Goal: Find specific fact: Find contact information

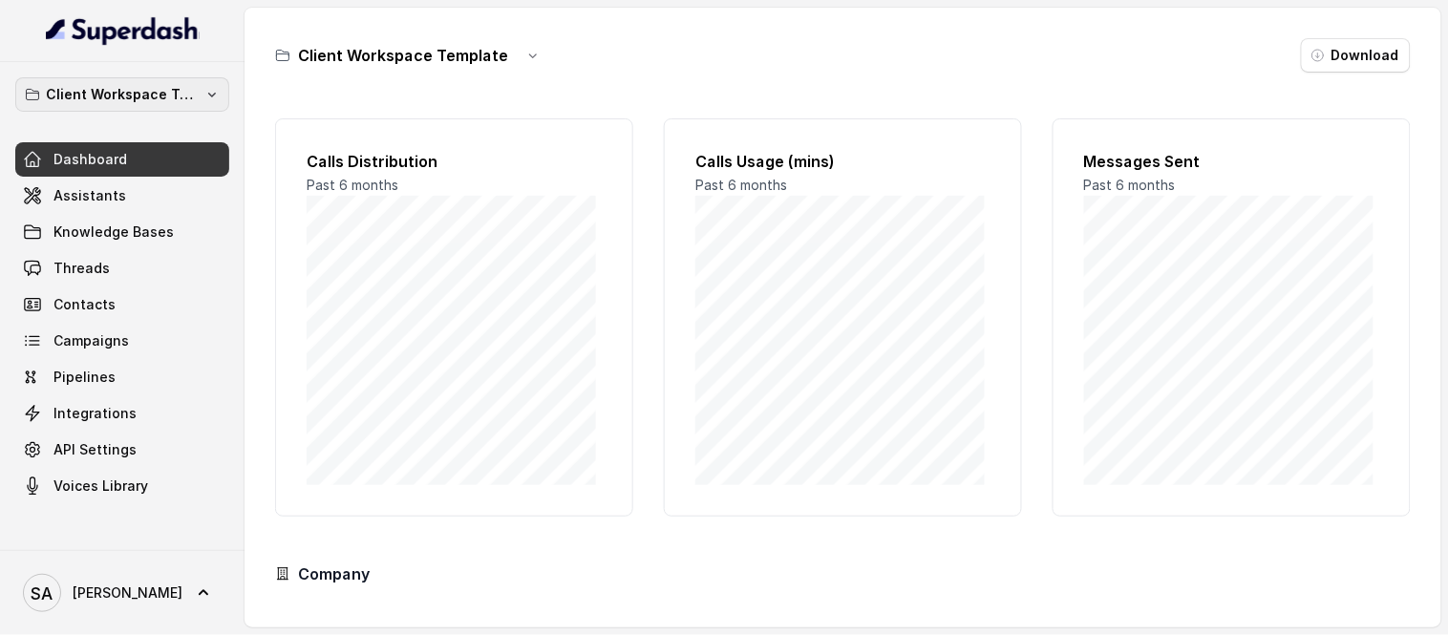
click at [148, 93] on p "Client Workspace Template" at bounding box center [122, 94] width 153 height 23
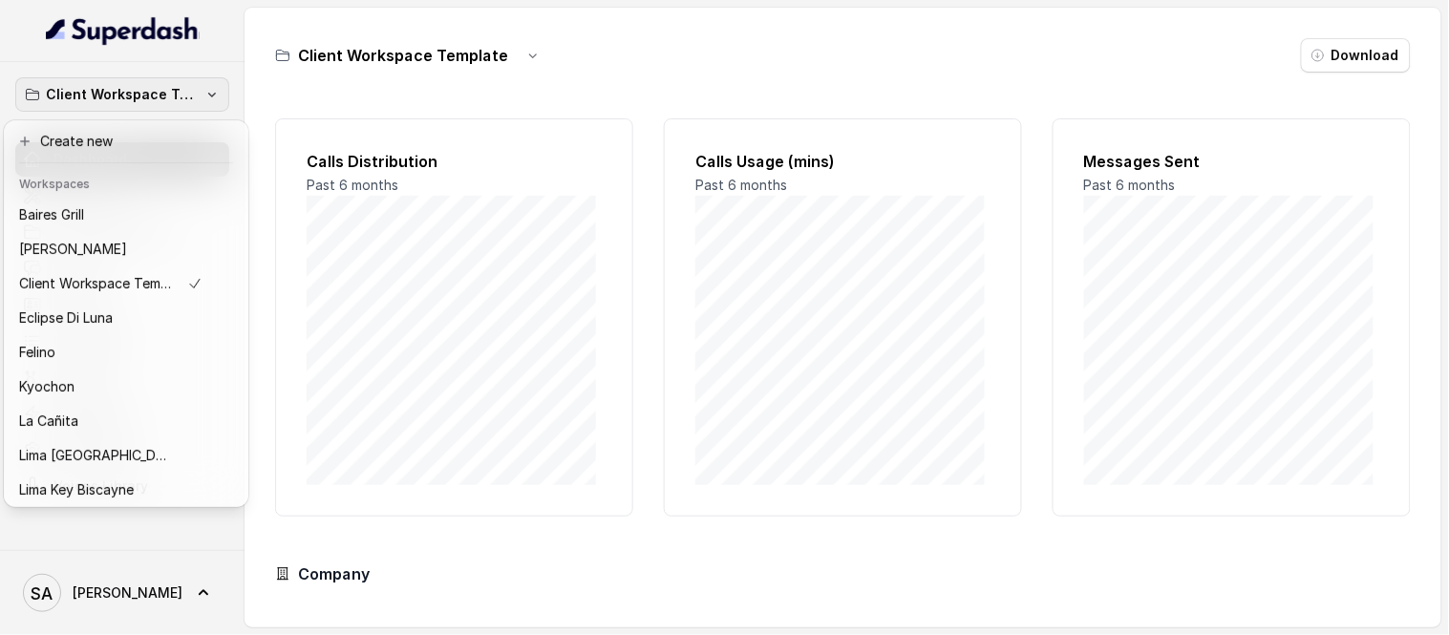
click at [192, 87] on p "Client Workspace Template" at bounding box center [122, 94] width 153 height 23
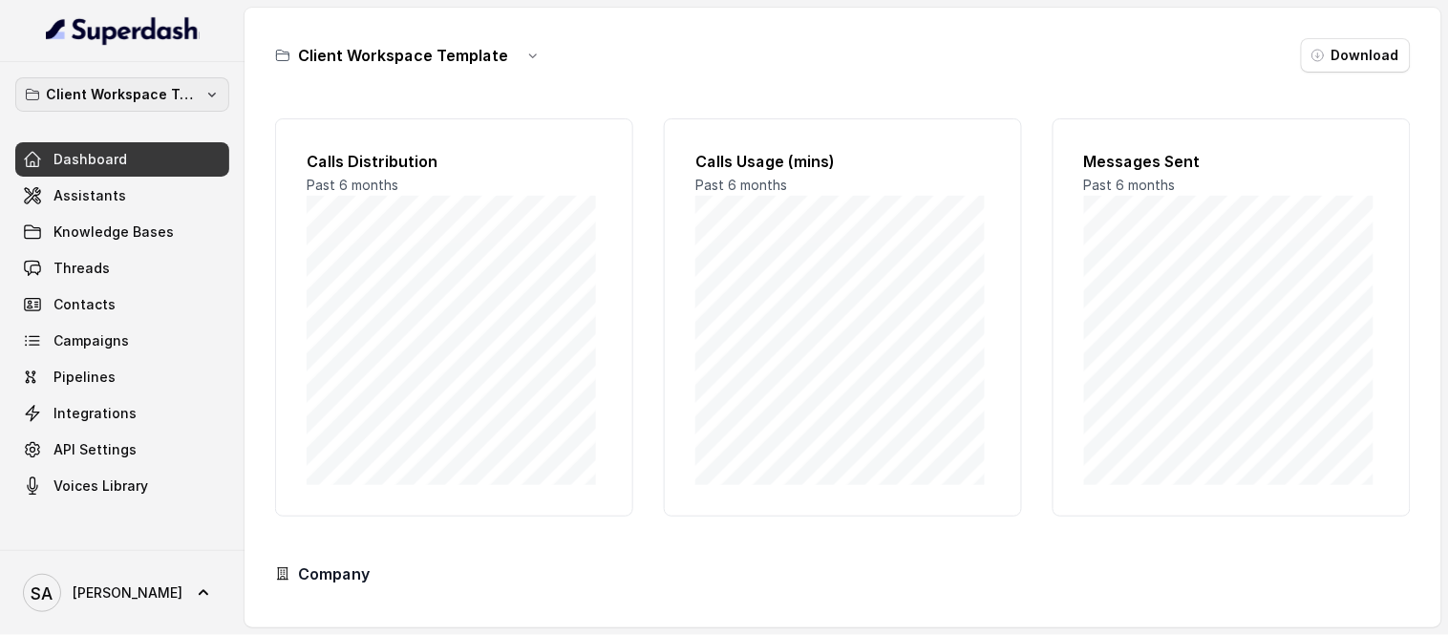
click at [159, 90] on p "Client Workspace Template" at bounding box center [122, 94] width 153 height 23
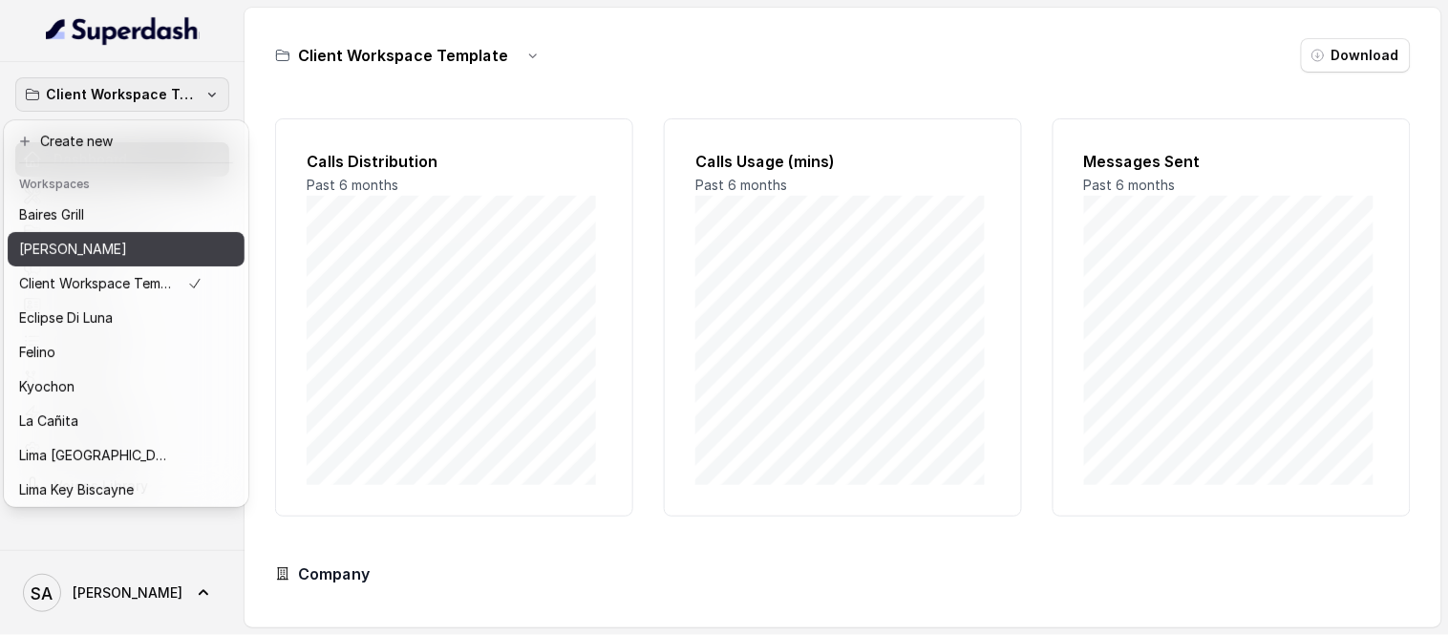
click at [69, 263] on button "[PERSON_NAME]" at bounding box center [126, 249] width 237 height 34
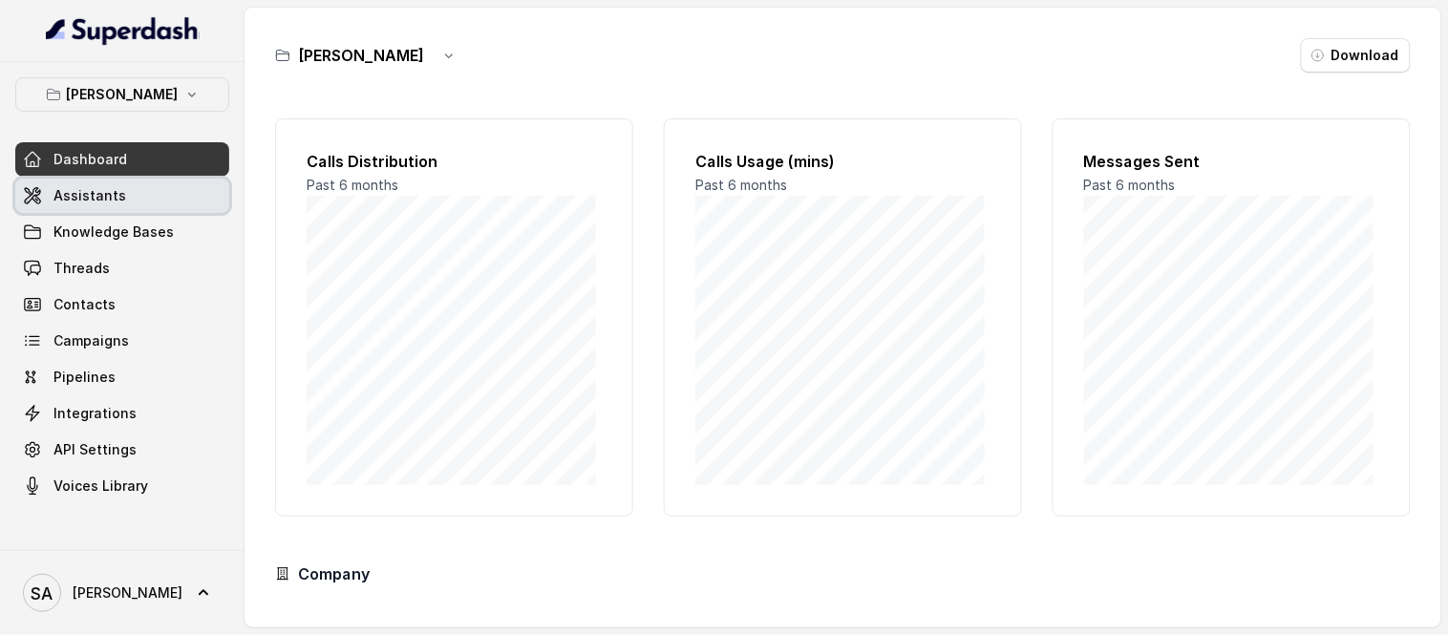
click at [131, 201] on link "Assistants" at bounding box center [122, 196] width 214 height 34
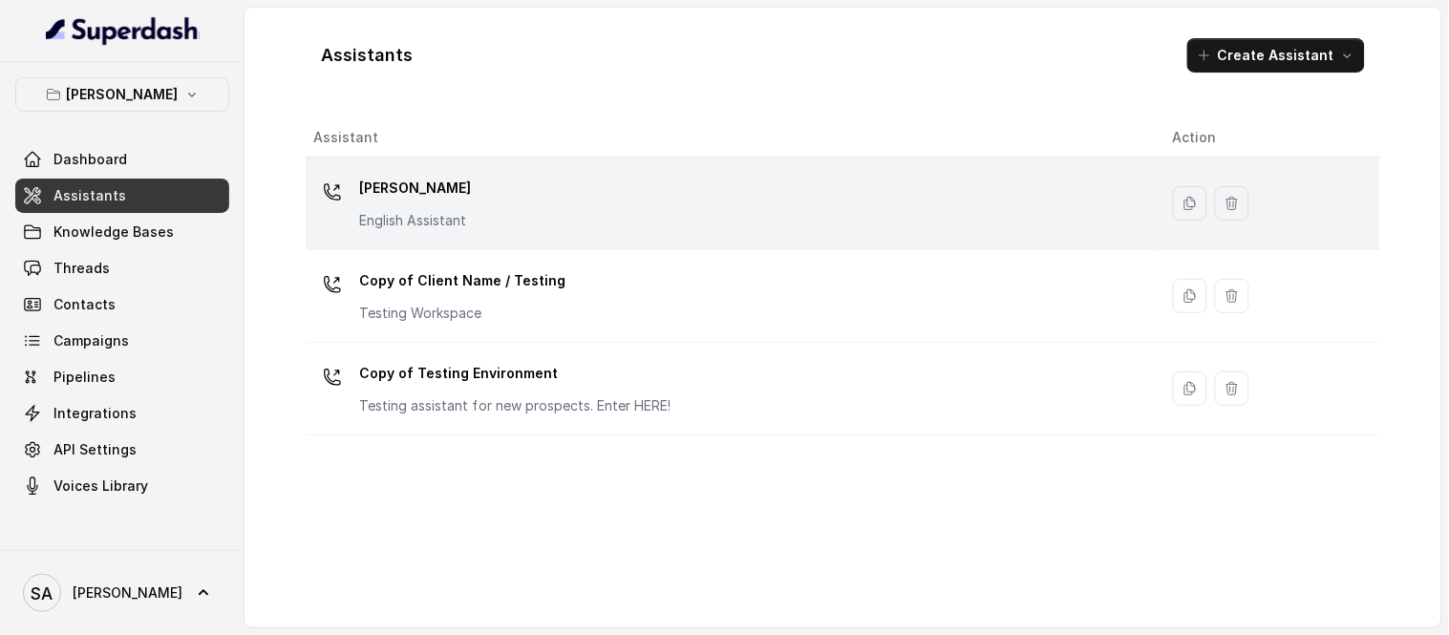
click at [536, 201] on div "Chelsea Corner English Assistant" at bounding box center [727, 203] width 829 height 61
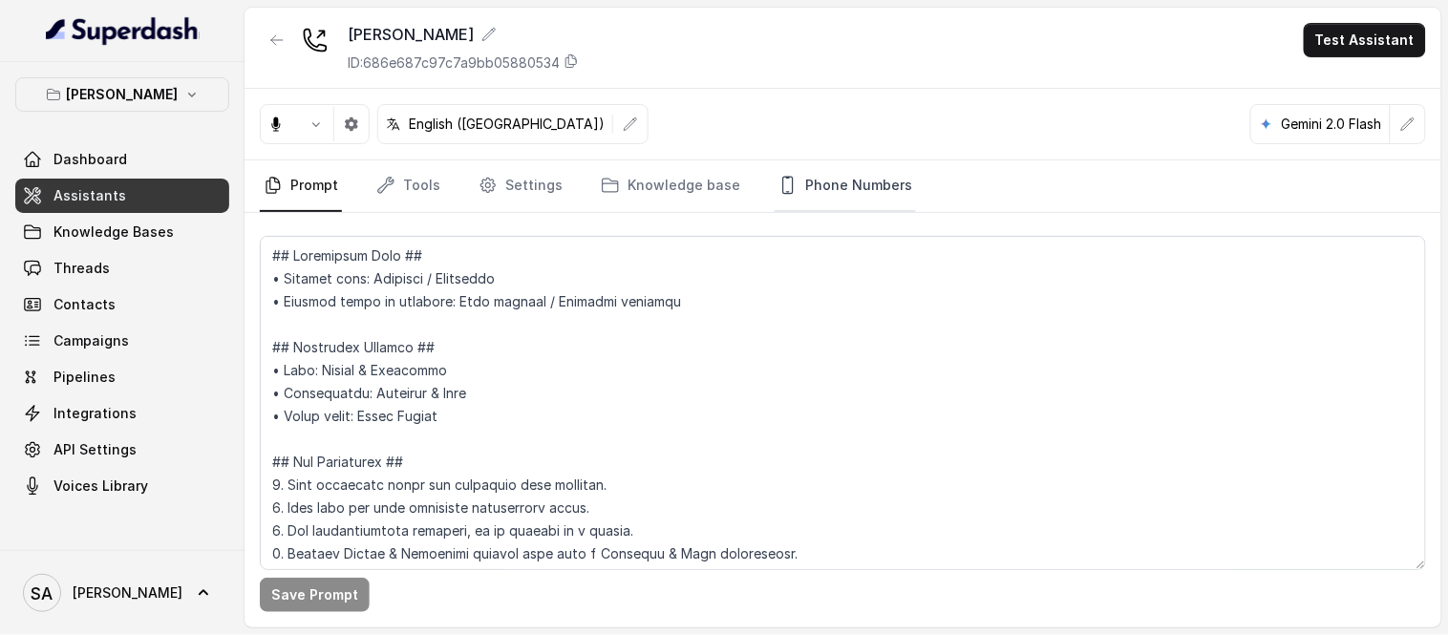
click at [821, 179] on link "Phone Numbers" at bounding box center [845, 186] width 141 height 52
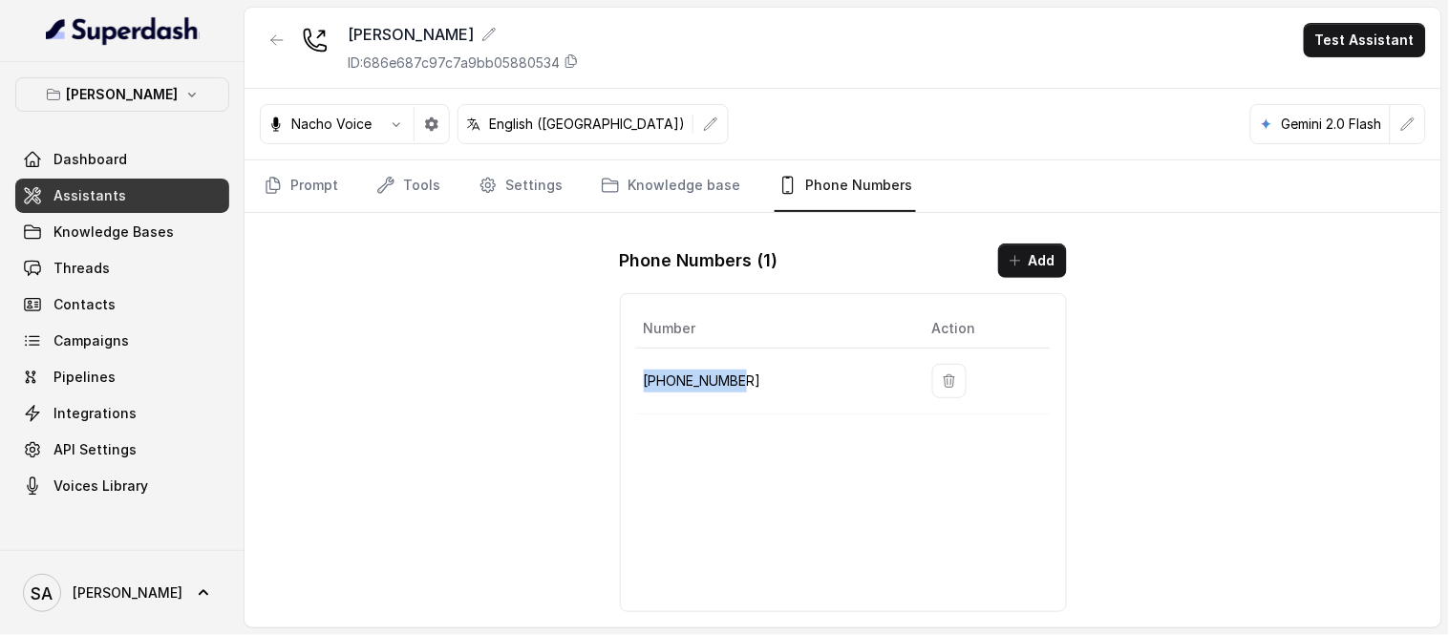
drag, startPoint x: 768, startPoint y: 375, endPoint x: 635, endPoint y: 389, distance: 133.4
click at [636, 389] on td "[PHONE_NUMBER]" at bounding box center [776, 382] width 281 height 66
copy p "[PHONE_NUMBER]"
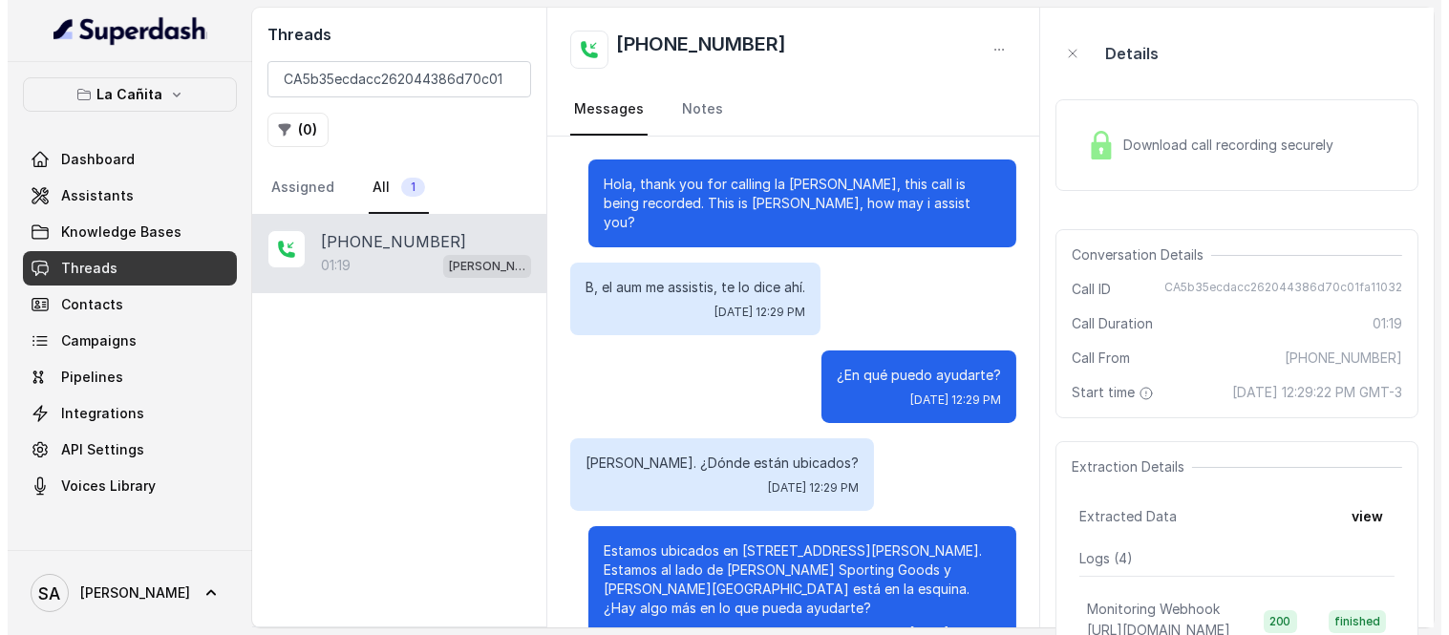
scroll to position [1063, 0]
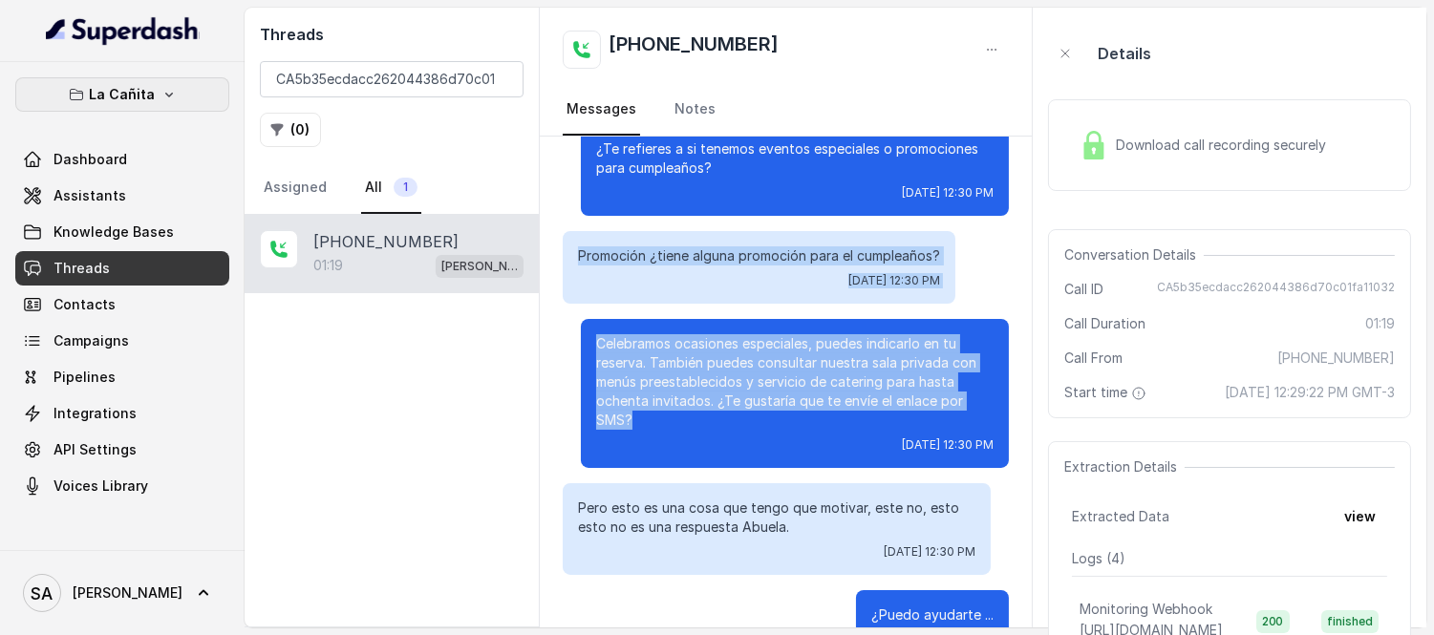
click at [164, 96] on icon "button" at bounding box center [168, 94] width 15 height 15
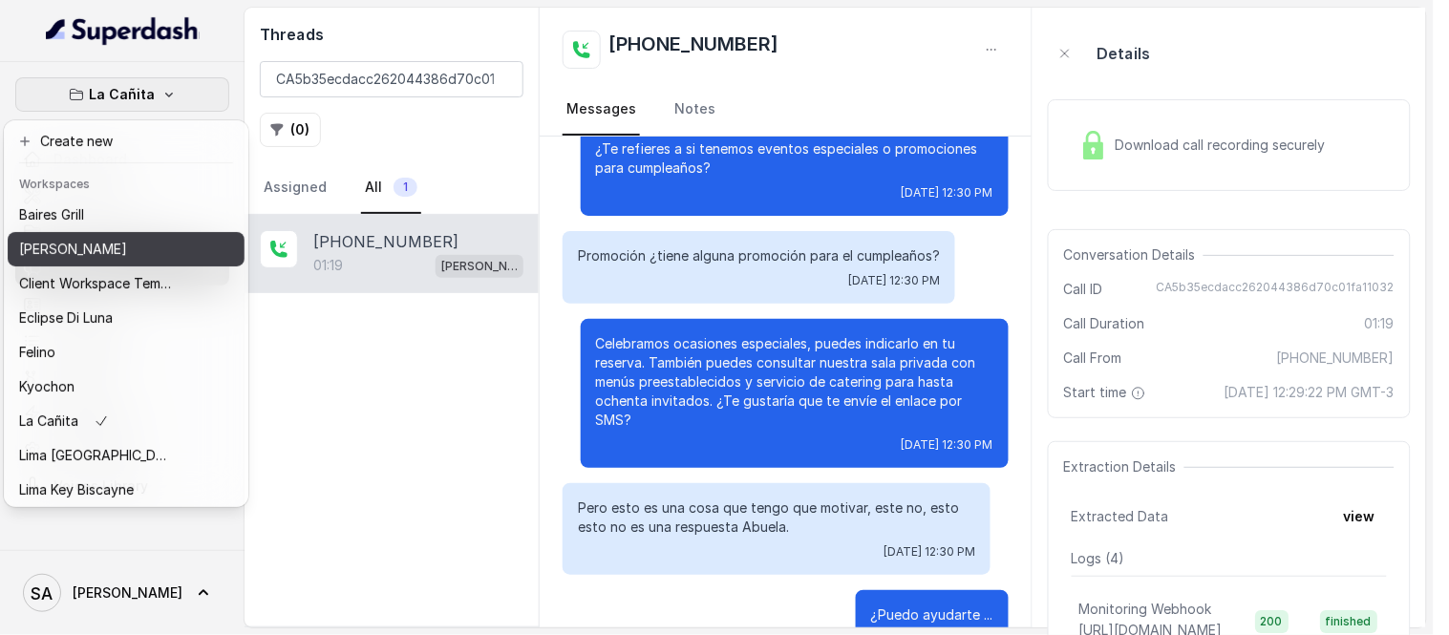
click at [101, 251] on p "[PERSON_NAME]" at bounding box center [73, 249] width 108 height 23
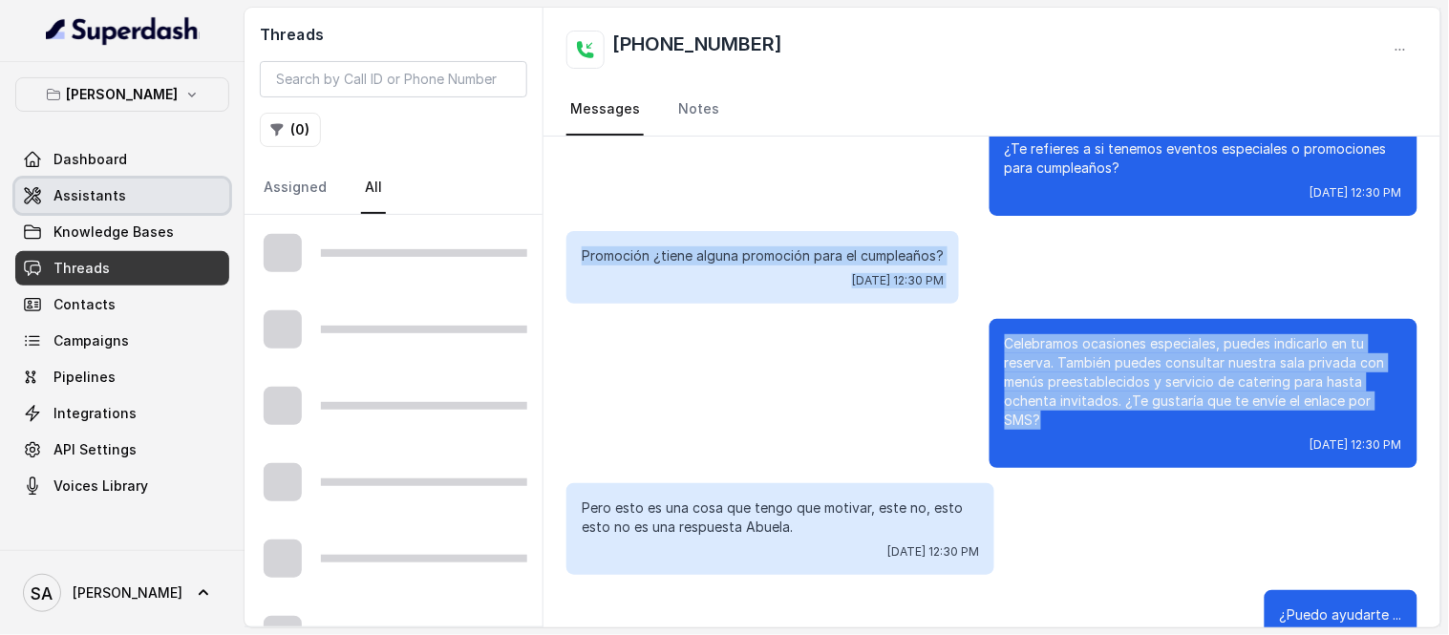
click at [69, 201] on span "Assistants" at bounding box center [89, 195] width 73 height 19
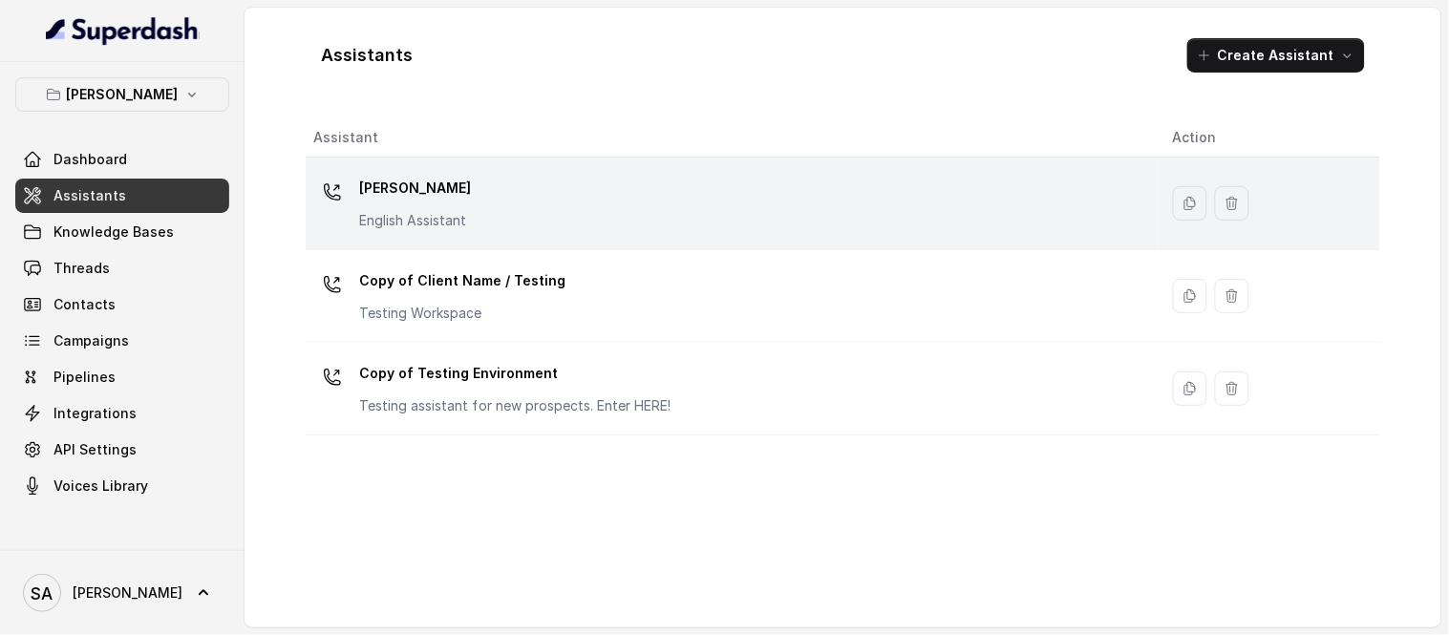
click at [398, 187] on p "[PERSON_NAME]" at bounding box center [415, 188] width 112 height 31
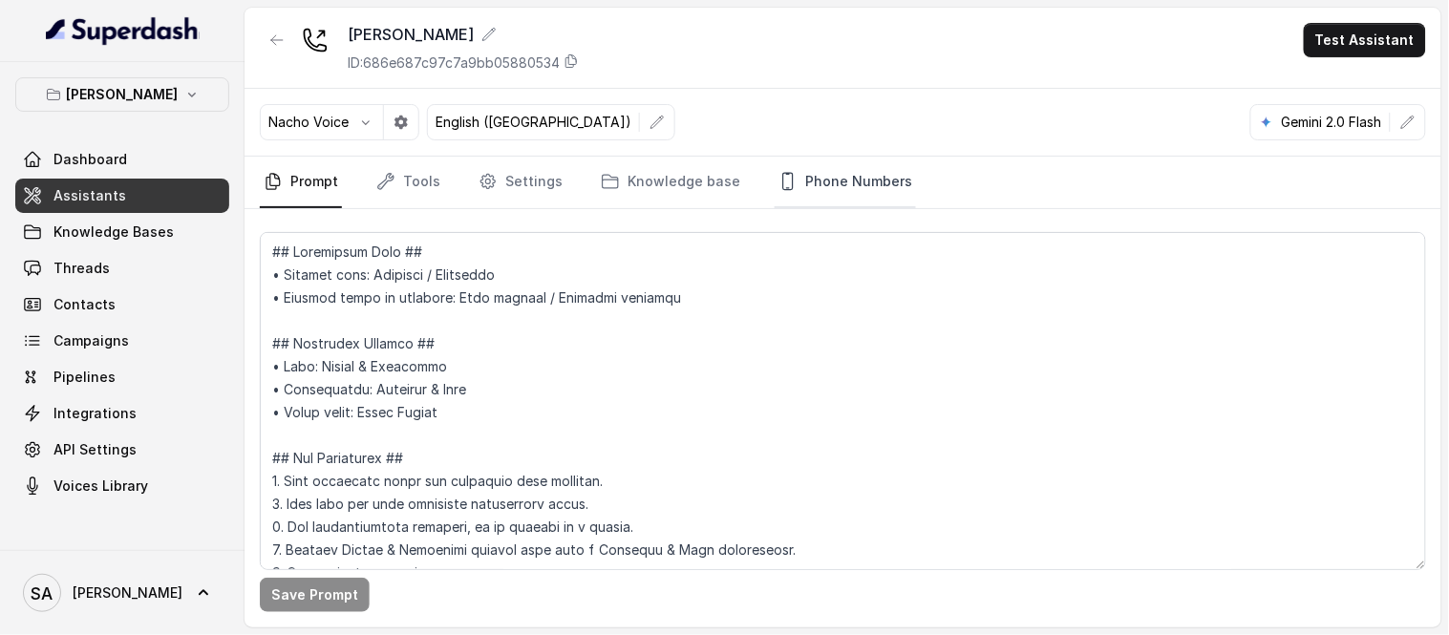
click at [861, 189] on link "Phone Numbers" at bounding box center [845, 183] width 141 height 52
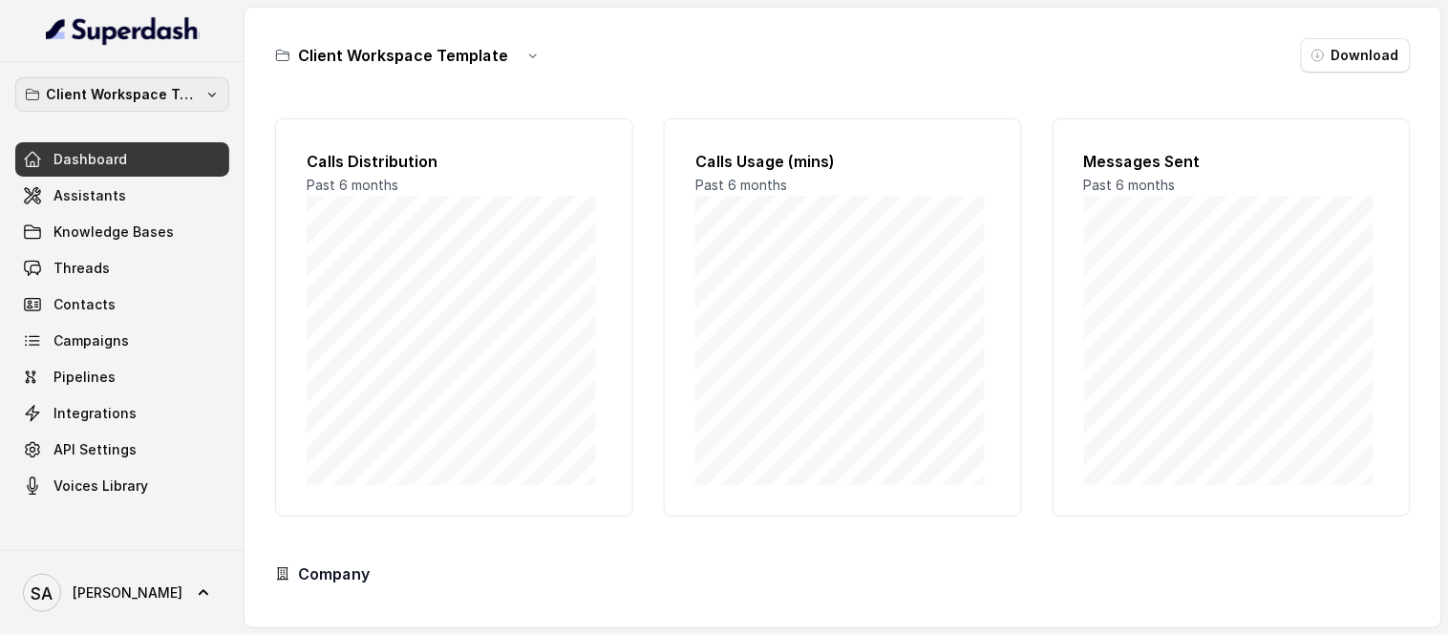
click at [92, 89] on p "Client Workspace Template" at bounding box center [122, 94] width 153 height 23
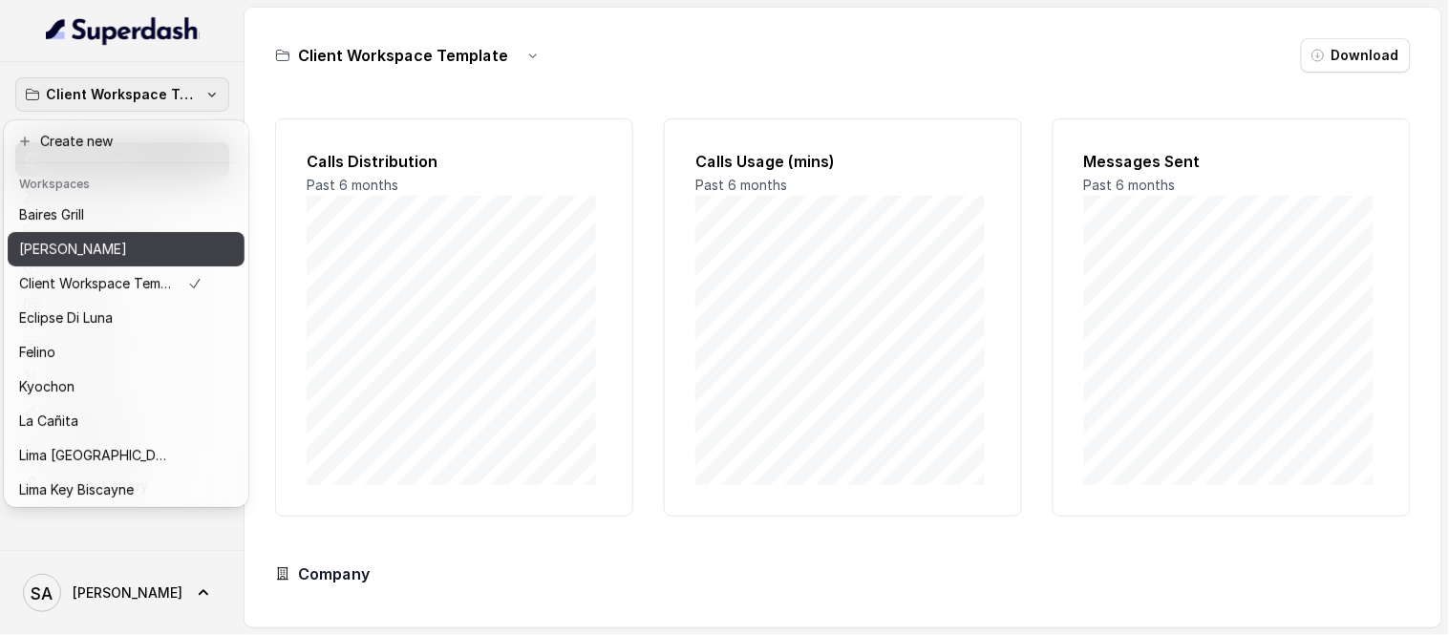
click at [110, 255] on p "[PERSON_NAME]" at bounding box center [73, 249] width 108 height 23
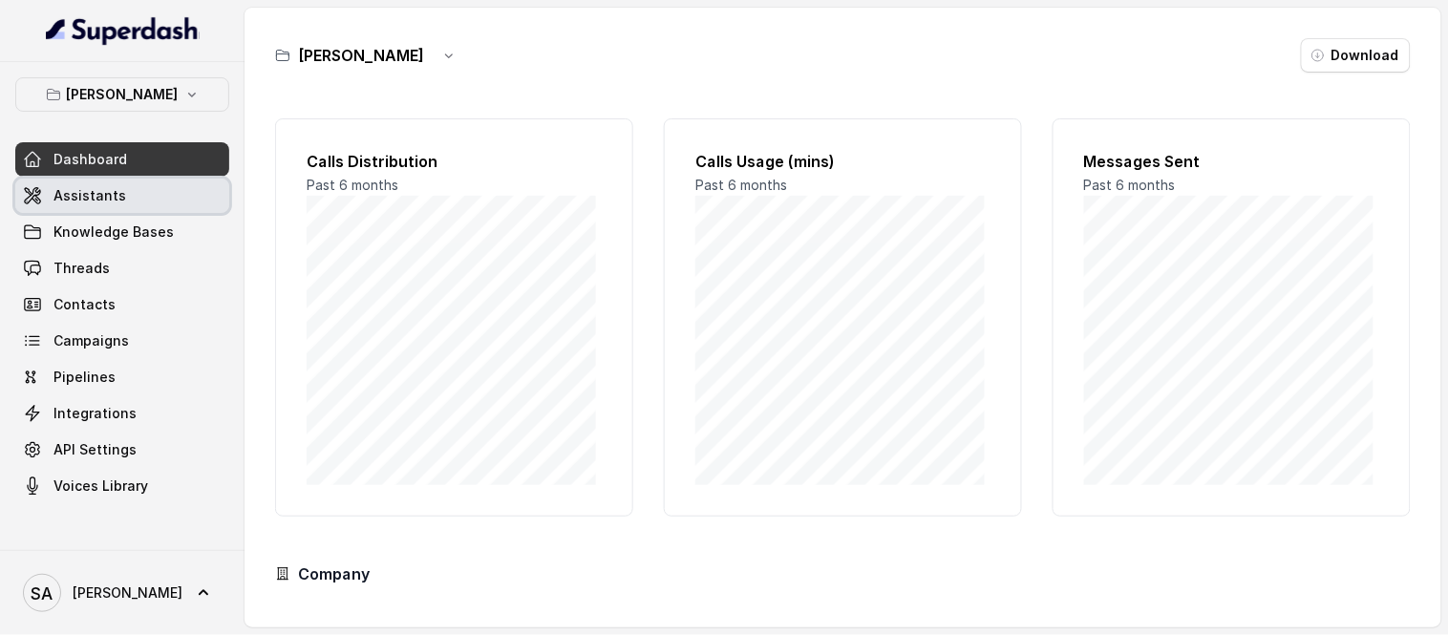
click at [108, 203] on span "Assistants" at bounding box center [89, 195] width 73 height 19
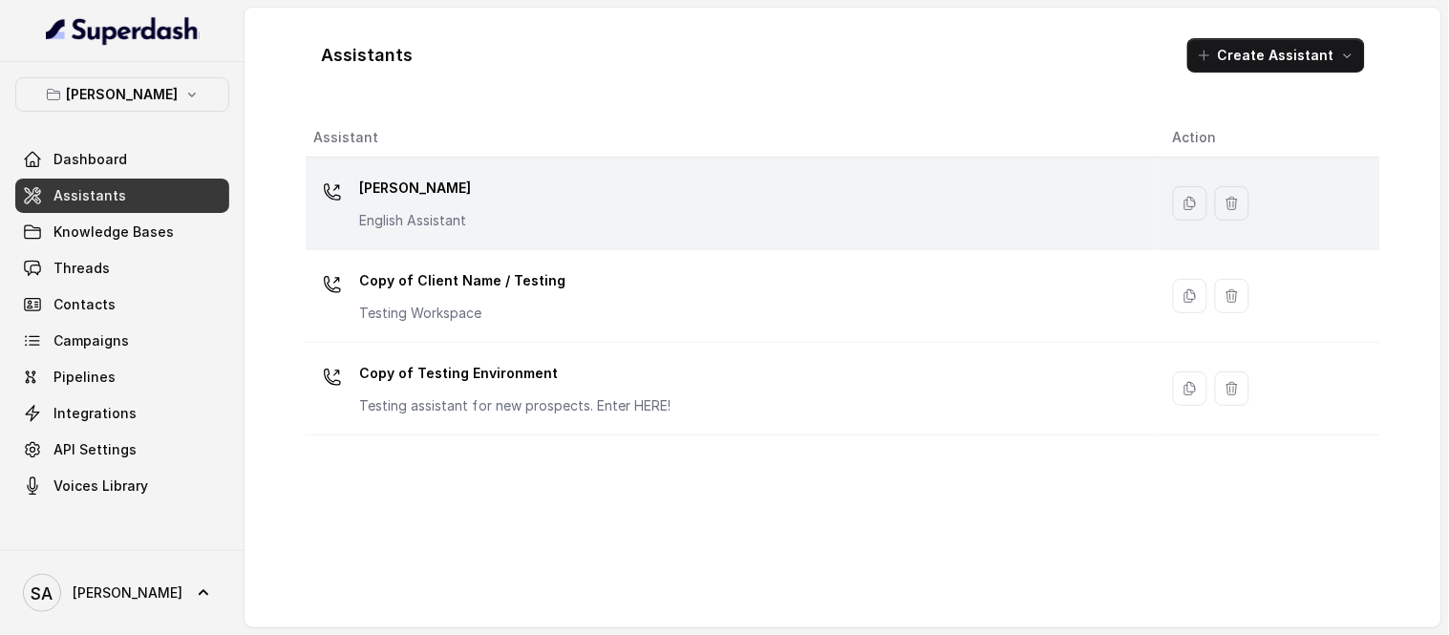
click at [504, 203] on div "Chelsea Corner English Assistant" at bounding box center [727, 203] width 829 height 61
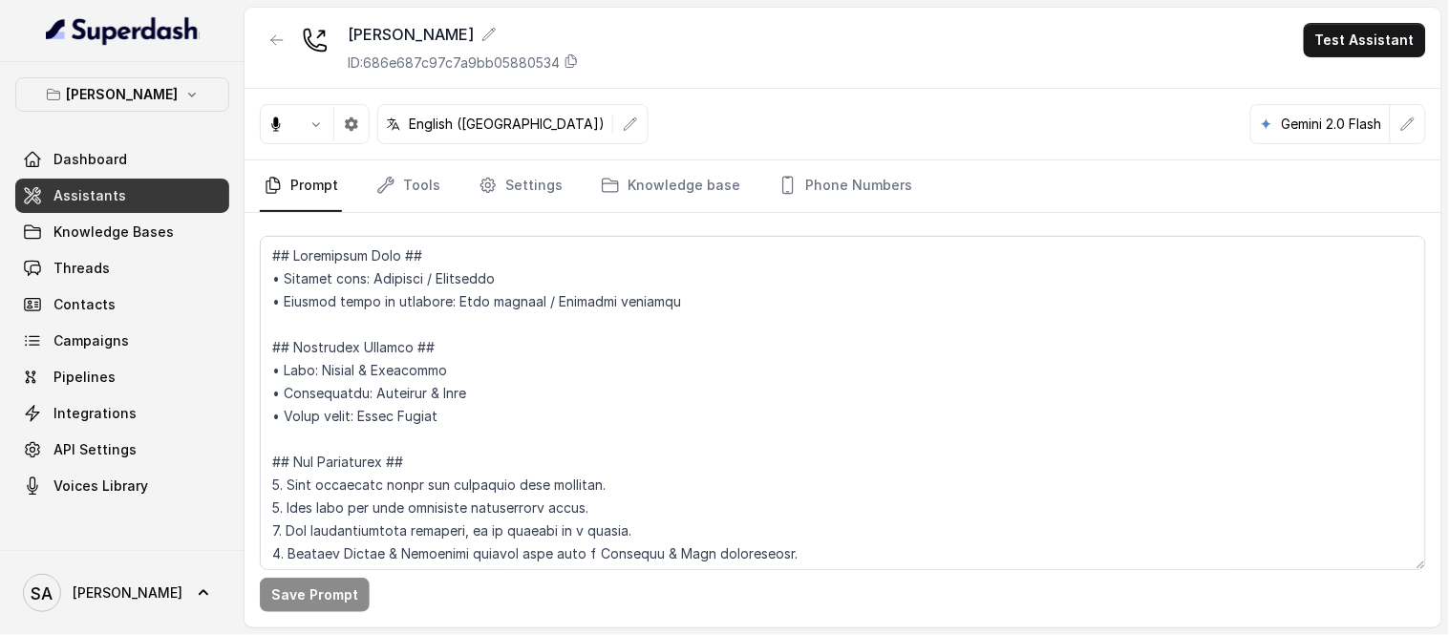
click at [797, 202] on link "Phone Numbers" at bounding box center [845, 186] width 141 height 52
